Goal: Task Accomplishment & Management: Manage account settings

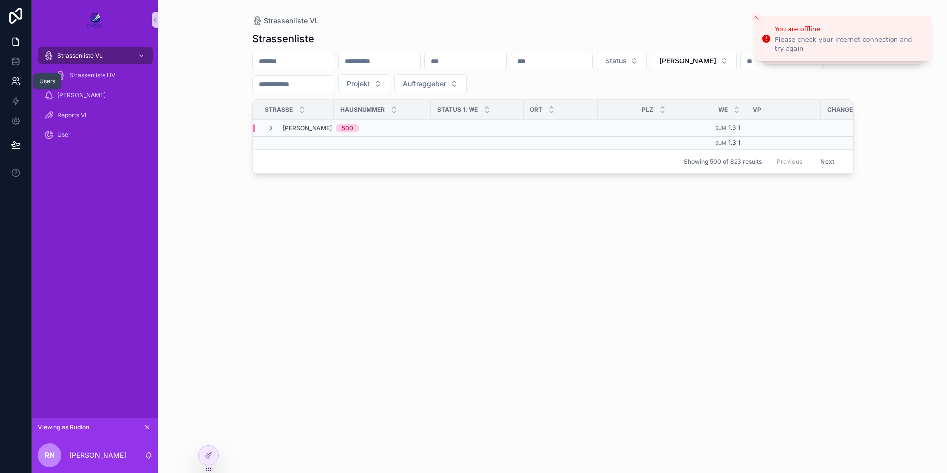
click at [17, 83] on icon at bounding box center [16, 81] width 10 height 10
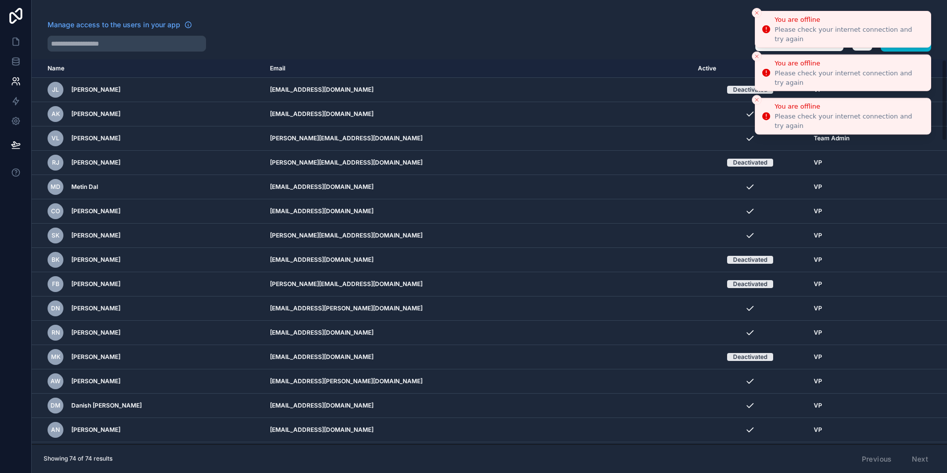
click at [756, 16] on button "Close toast" at bounding box center [757, 13] width 10 height 10
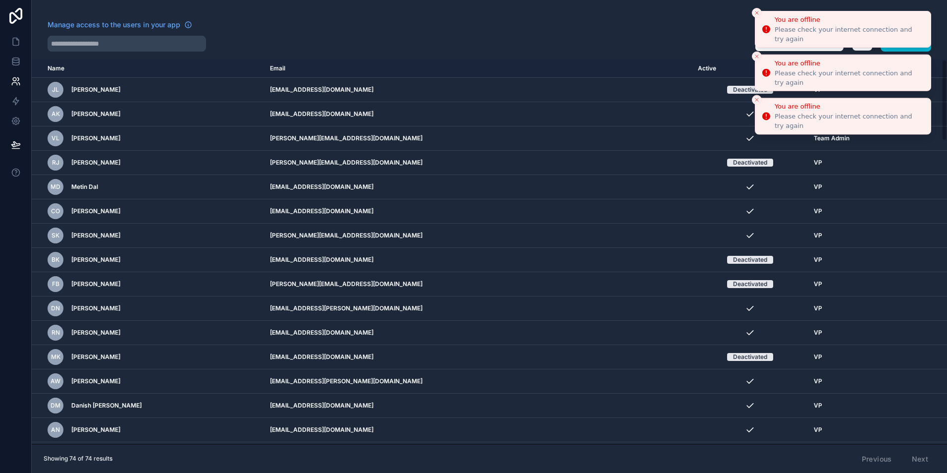
click at [756, 15] on icon "Close toast" at bounding box center [757, 13] width 6 height 6
click at [756, 15] on li "You are offline Please check your internet connection and try again" at bounding box center [843, 29] width 176 height 37
click at [756, 15] on icon "Close toast" at bounding box center [757, 13] width 6 height 6
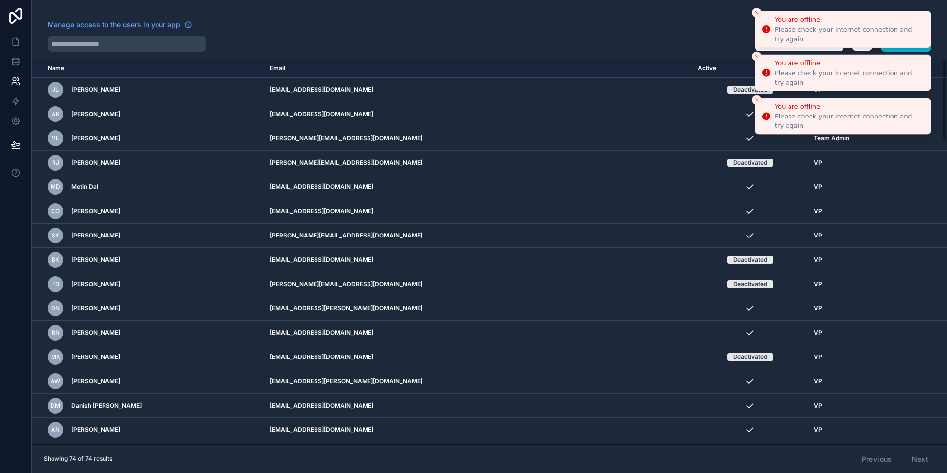
click at [756, 15] on icon "Close toast" at bounding box center [757, 13] width 6 height 6
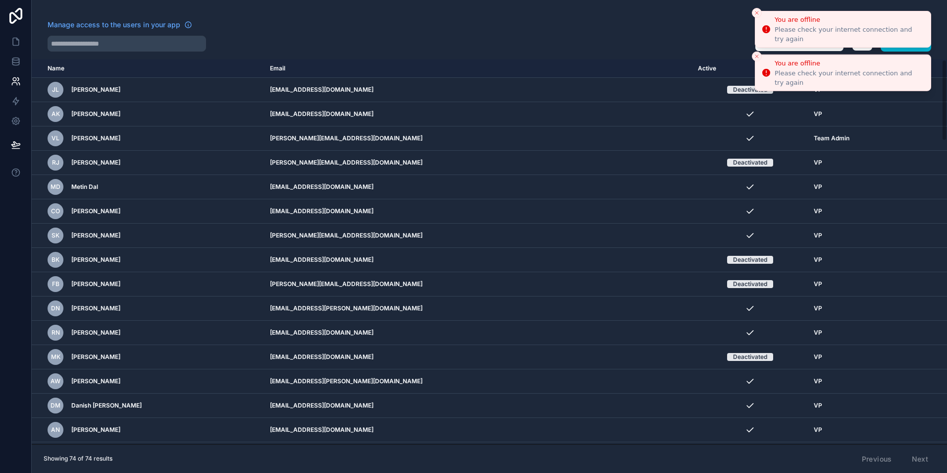
click at [756, 15] on icon "Close toast" at bounding box center [757, 13] width 6 height 6
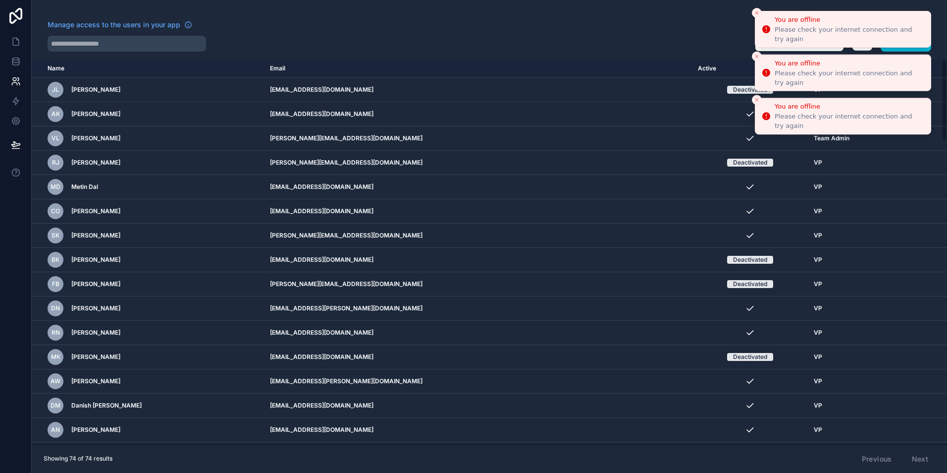
click at [756, 15] on icon "Close toast" at bounding box center [757, 13] width 6 height 6
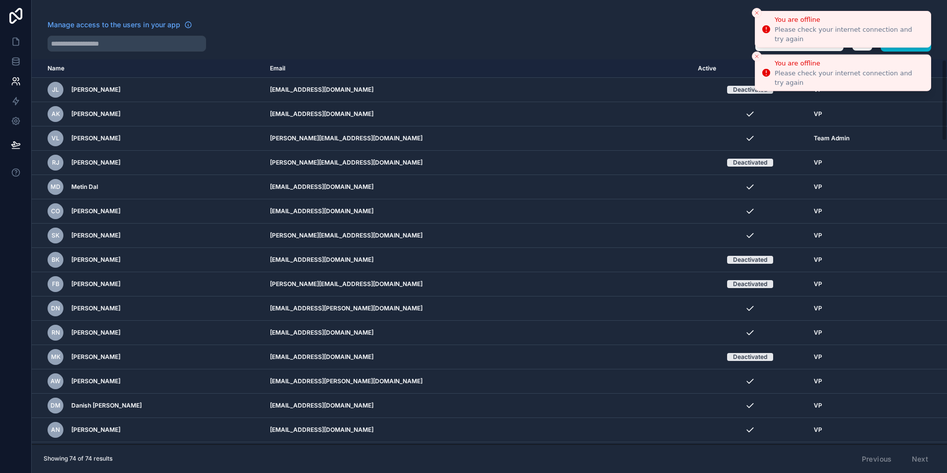
click at [756, 15] on icon "Close toast" at bounding box center [757, 13] width 6 height 6
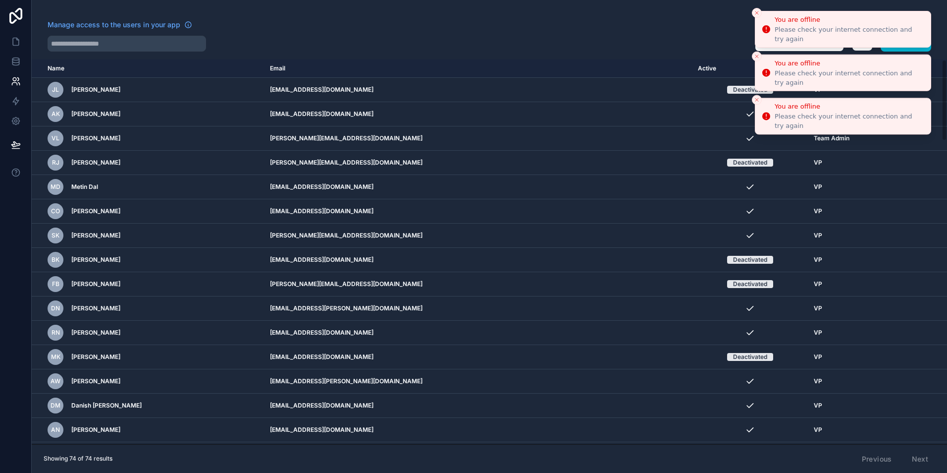
click at [756, 14] on line "Close toast" at bounding box center [756, 12] width 3 height 3
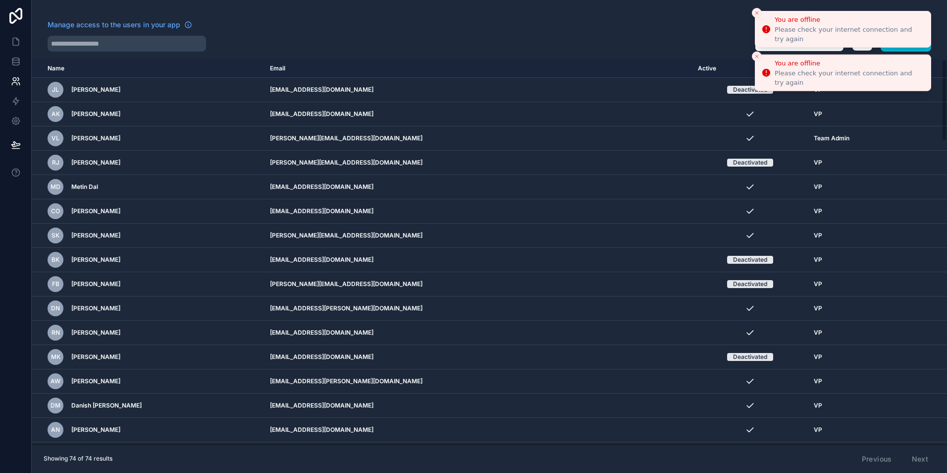
click at [756, 14] on line "Close toast" at bounding box center [756, 12] width 3 height 3
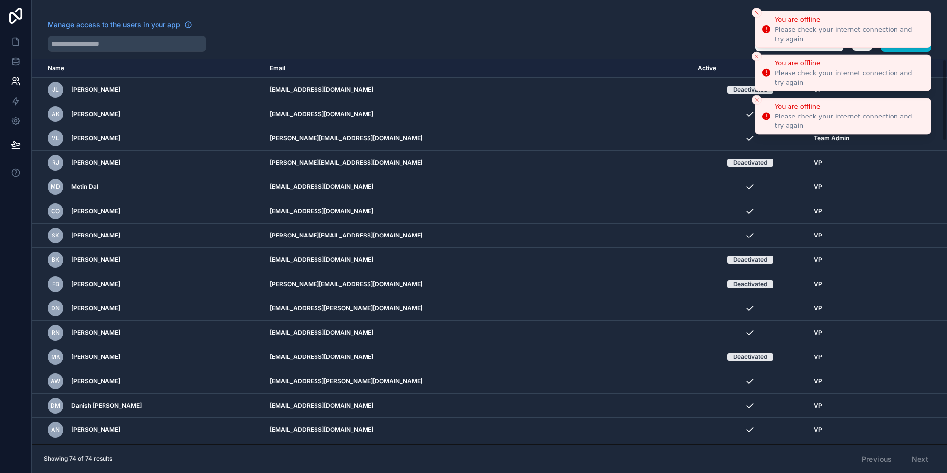
click at [756, 14] on line "Close toast" at bounding box center [756, 12] width 3 height 3
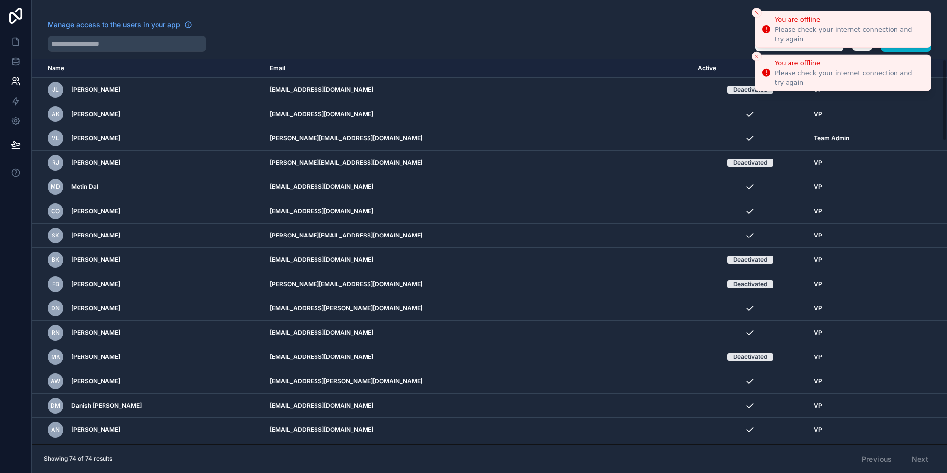
click at [756, 14] on line "Close toast" at bounding box center [756, 12] width 3 height 3
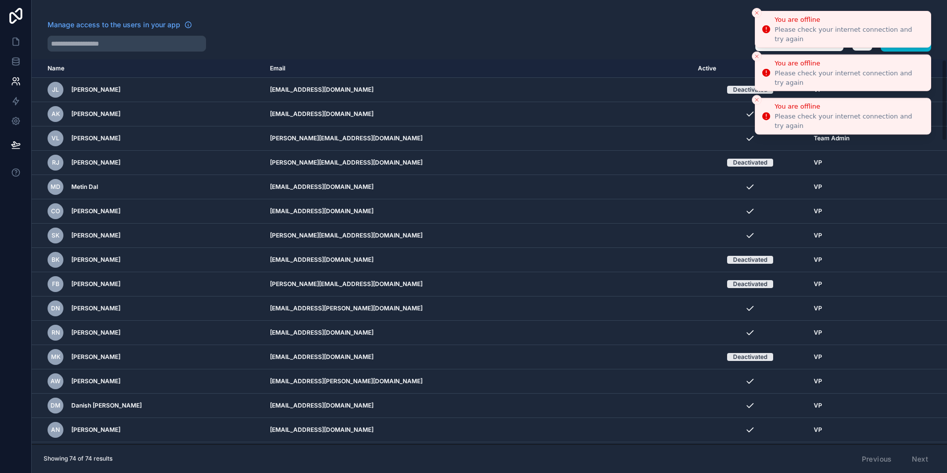
click at [756, 15] on icon "Close toast" at bounding box center [757, 13] width 6 height 6
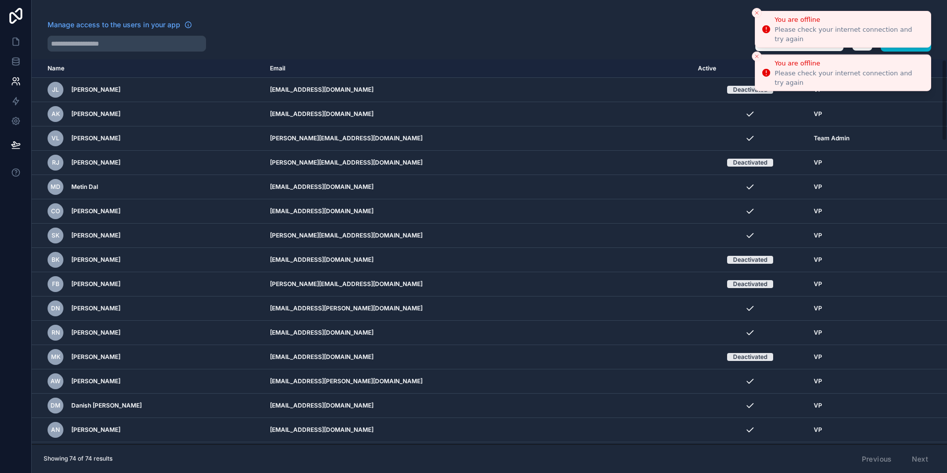
click at [756, 14] on line "Close toast" at bounding box center [756, 12] width 3 height 3
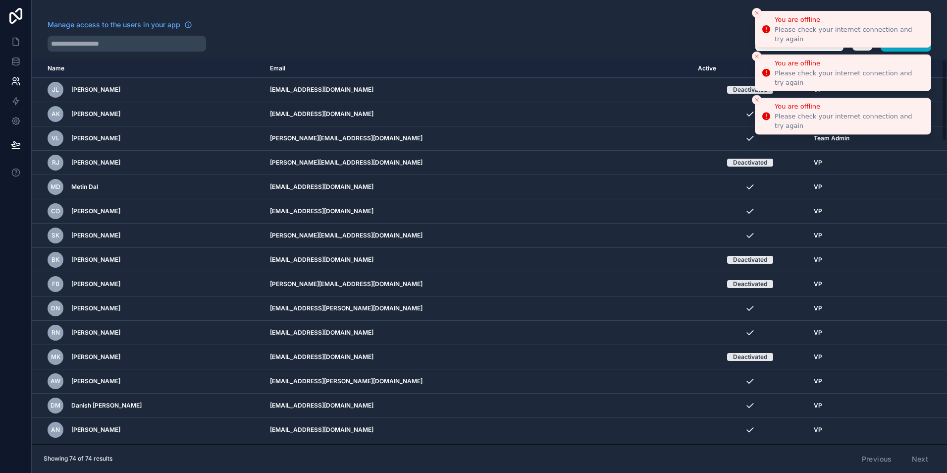
click at [756, 15] on icon "Close toast" at bounding box center [757, 13] width 6 height 6
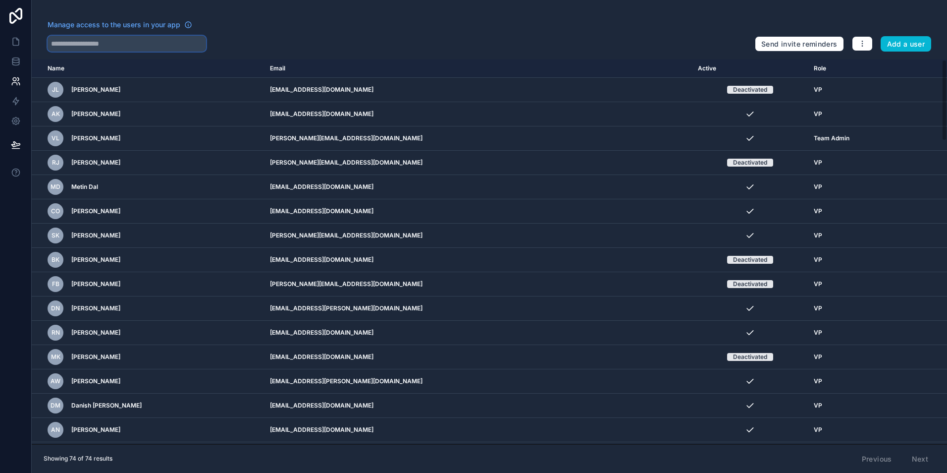
click at [134, 42] on input "text" at bounding box center [127, 44] width 159 height 16
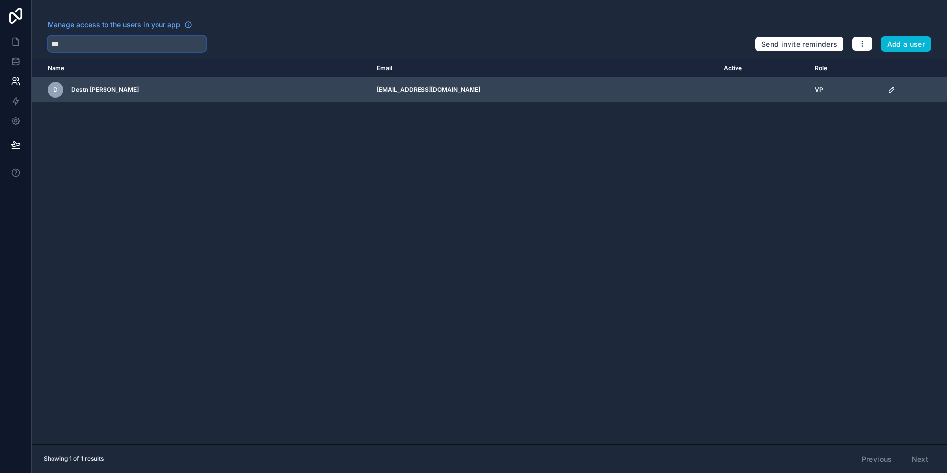
type input "***"
click at [888, 88] on icon "scrollable content" at bounding box center [892, 90] width 8 height 8
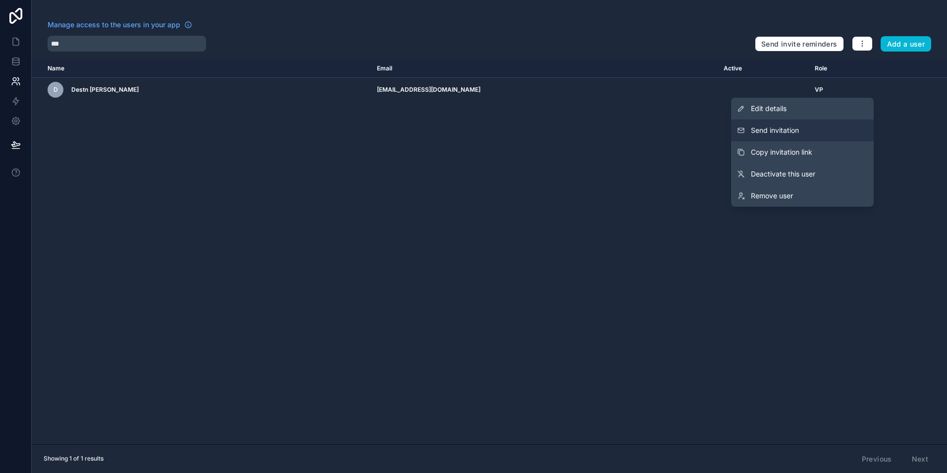
click at [809, 121] on button "Send invitation" at bounding box center [802, 130] width 143 height 22
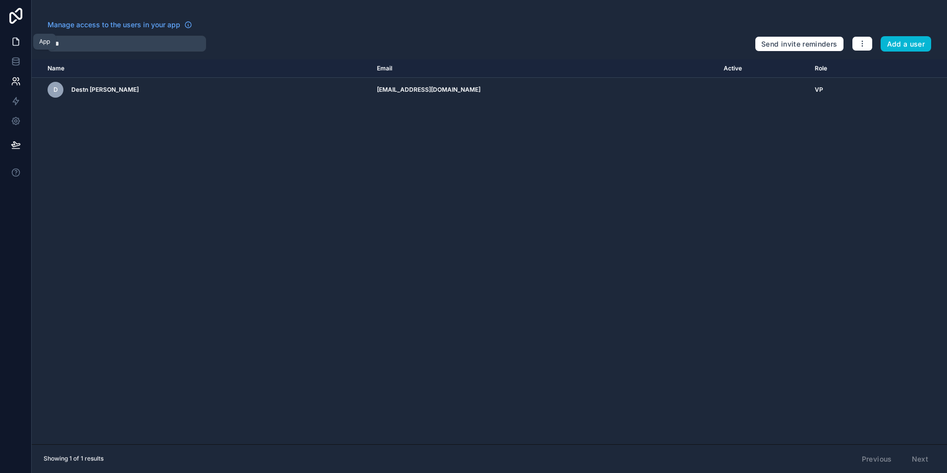
click at [12, 38] on icon at bounding box center [16, 42] width 10 height 10
